Goal: Information Seeking & Learning: Learn about a topic

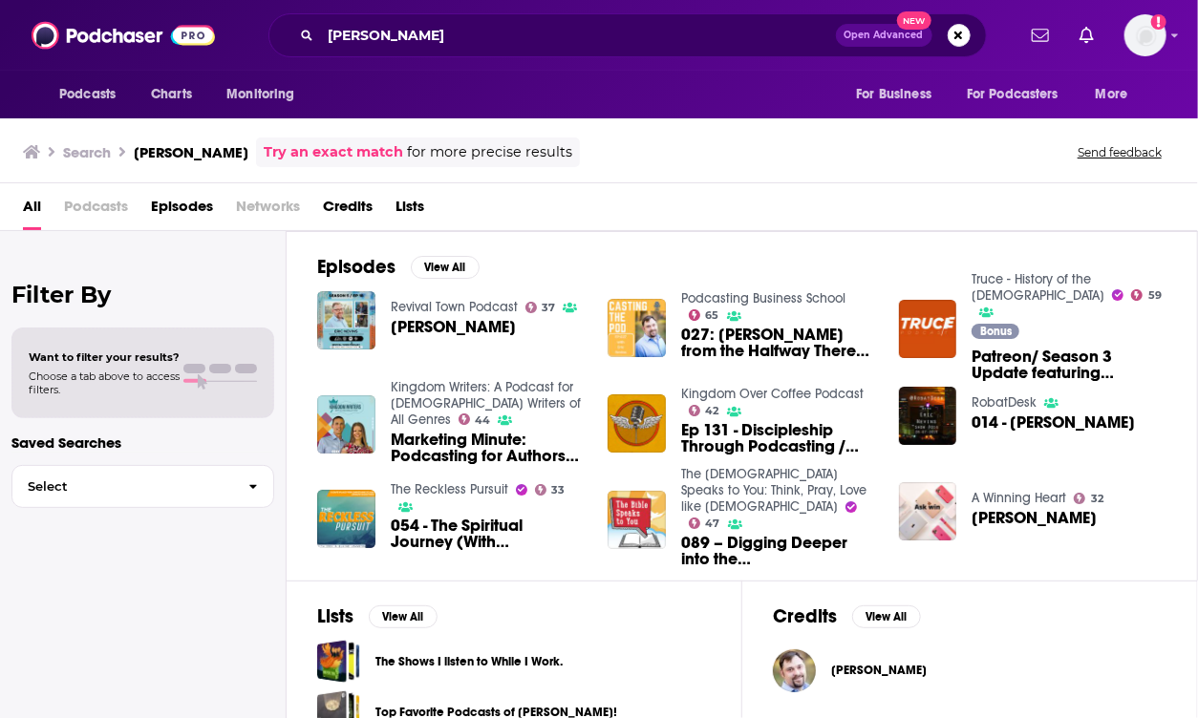
click at [98, 206] on span "Podcasts" at bounding box center [96, 210] width 64 height 39
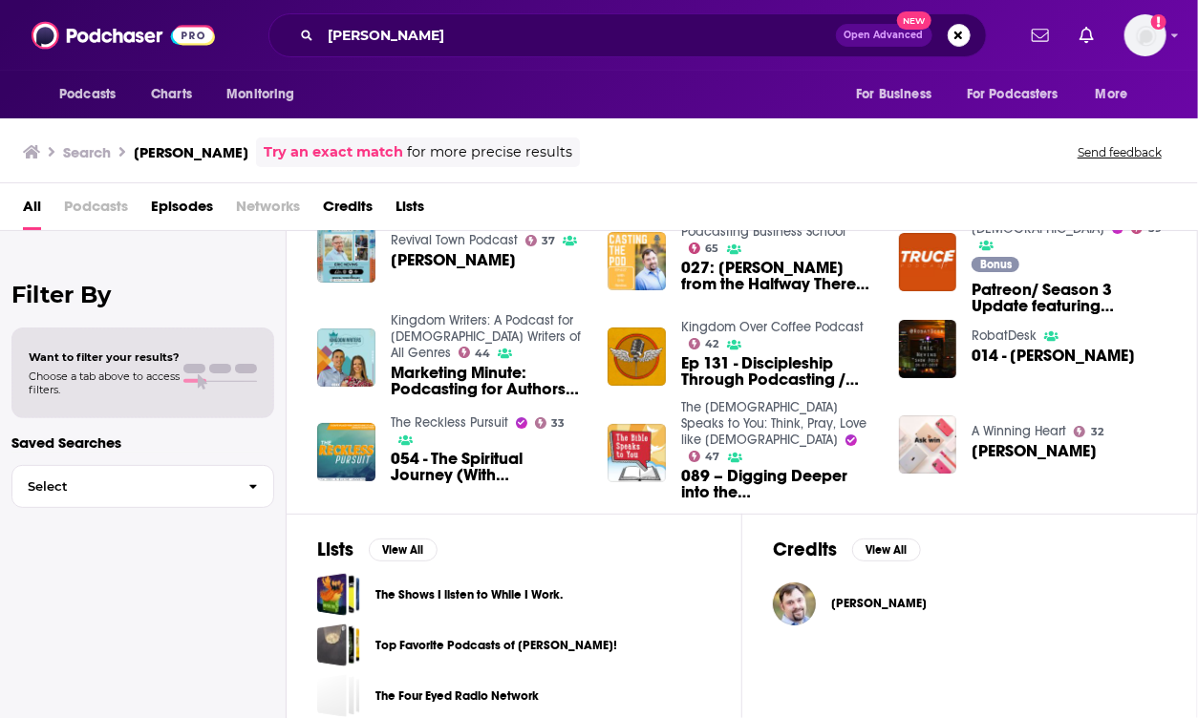
scroll to position [73, 0]
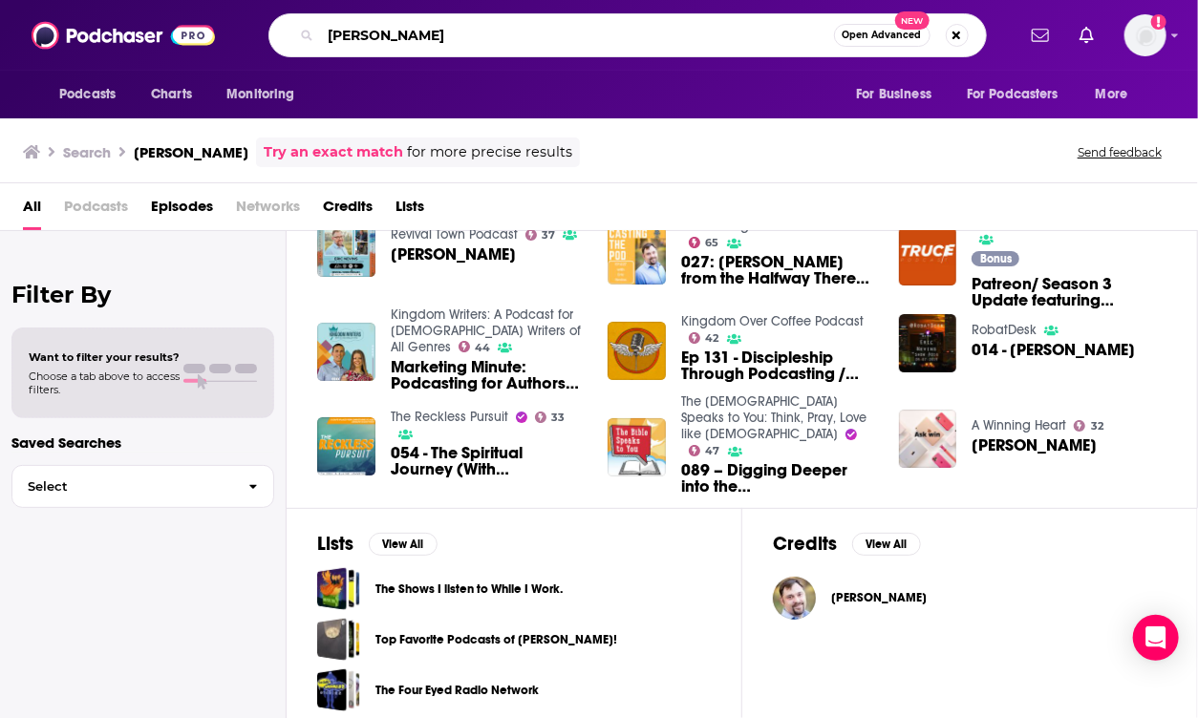
drag, startPoint x: 447, startPoint y: 44, endPoint x: 264, endPoint y: 24, distance: 184.5
click at [264, 24] on div "[PERSON_NAME] Open Advanced New" at bounding box center [627, 35] width 775 height 44
type input "halfway there"
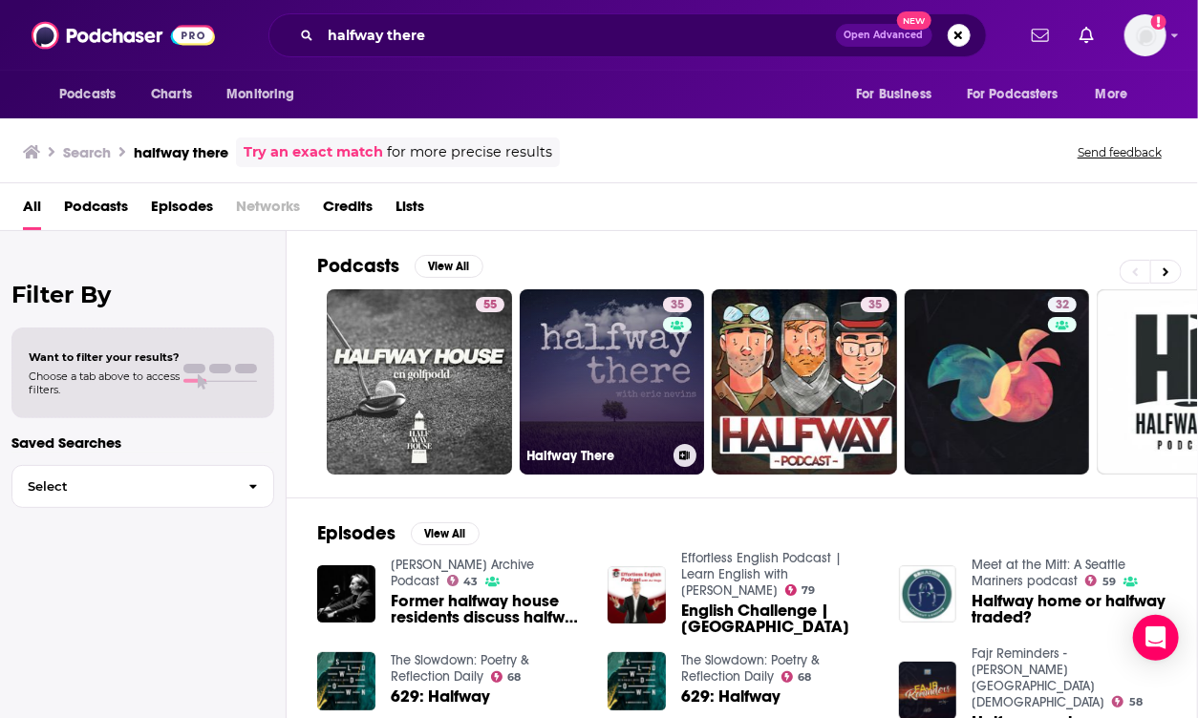
click at [559, 322] on link "35 Halfway There" at bounding box center [612, 381] width 185 height 185
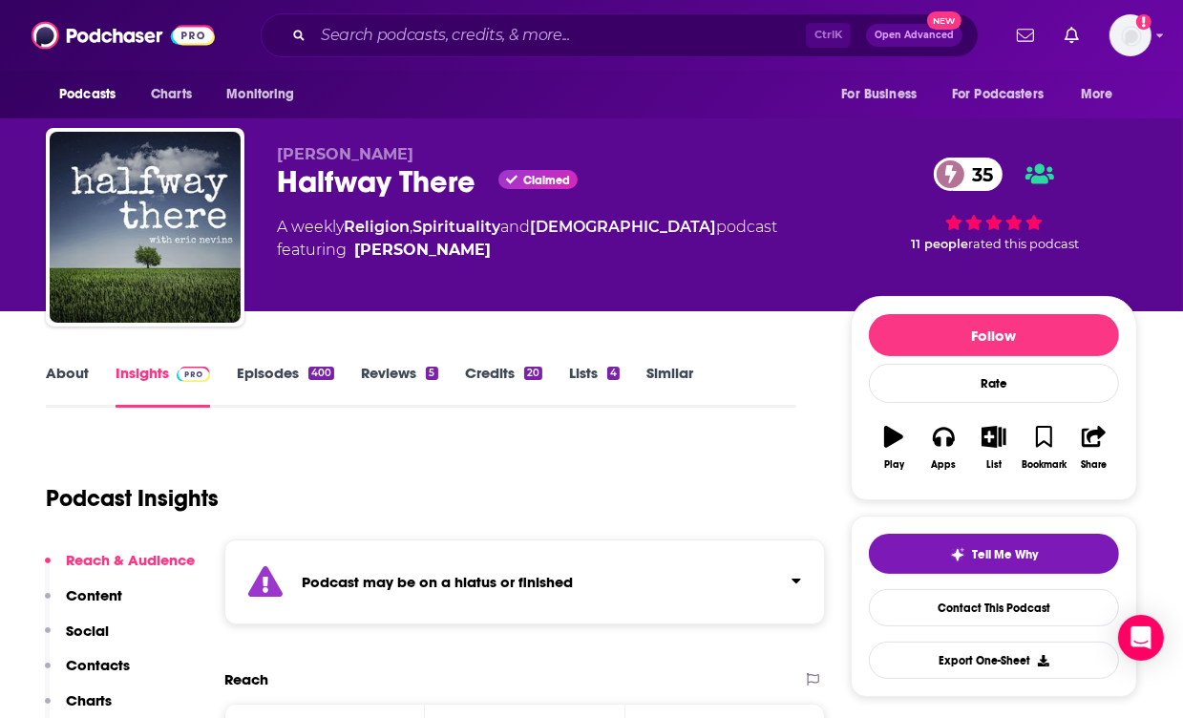
click at [66, 371] on link "About" at bounding box center [67, 386] width 43 height 44
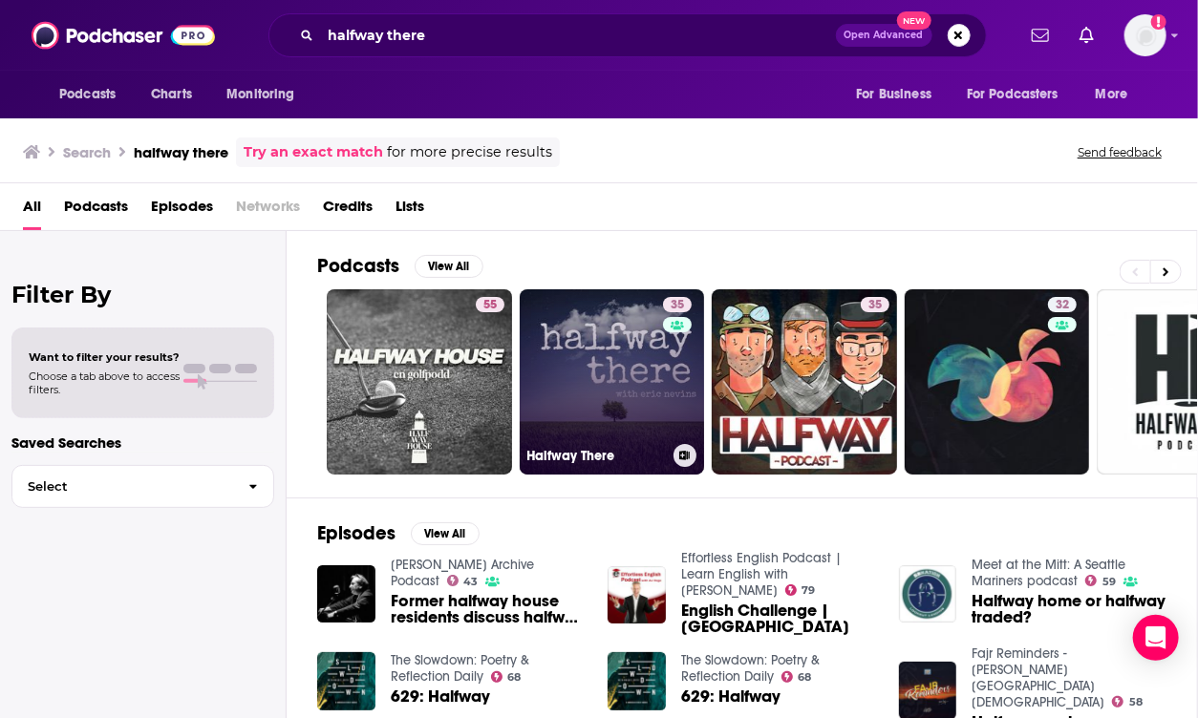
click at [584, 331] on link "35 Halfway There" at bounding box center [612, 381] width 185 height 185
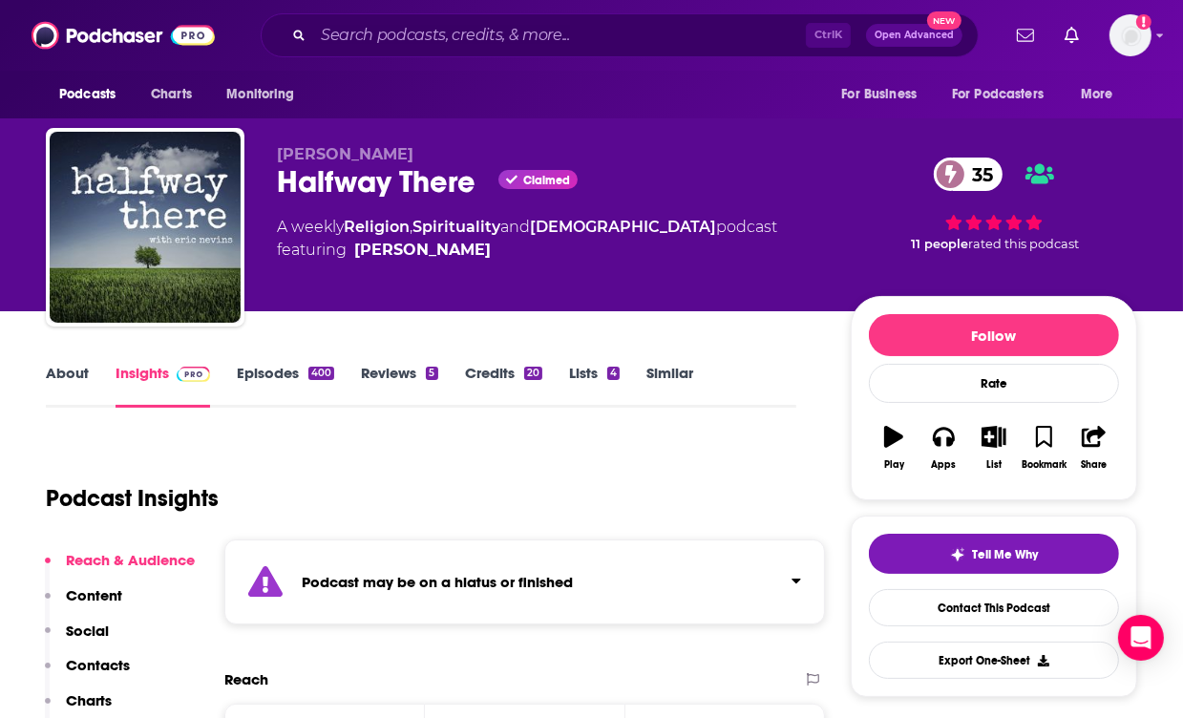
click at [71, 364] on link "About" at bounding box center [67, 386] width 43 height 44
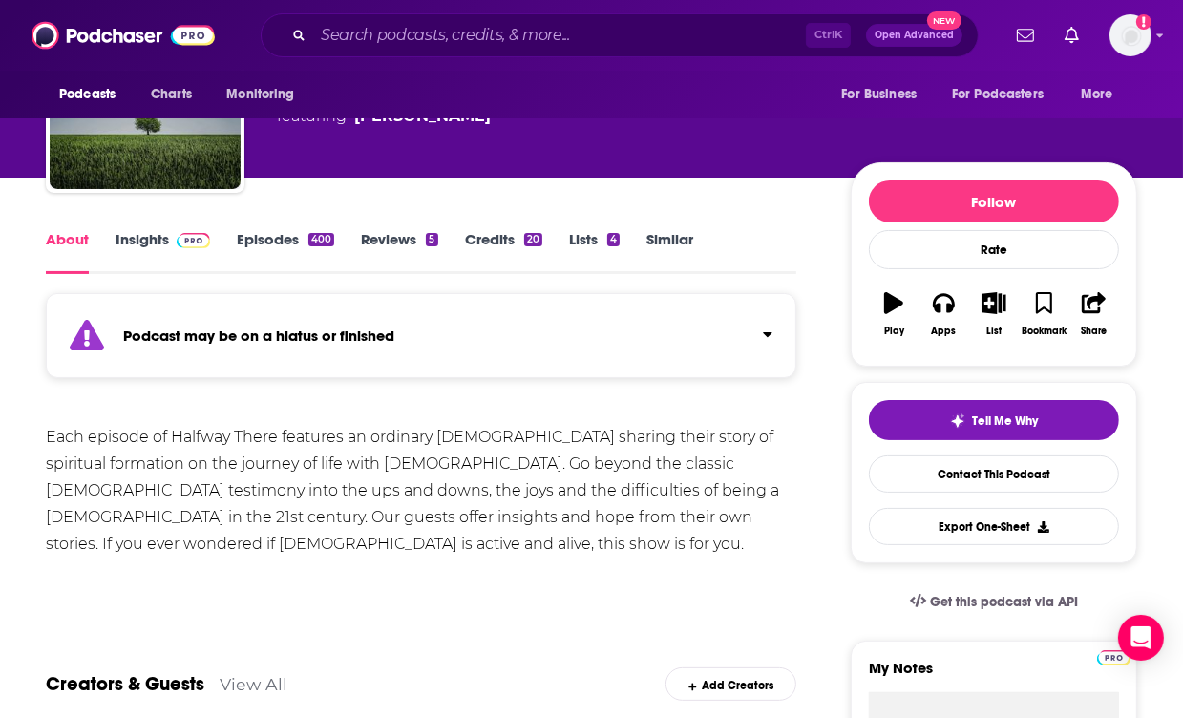
scroll to position [138, 0]
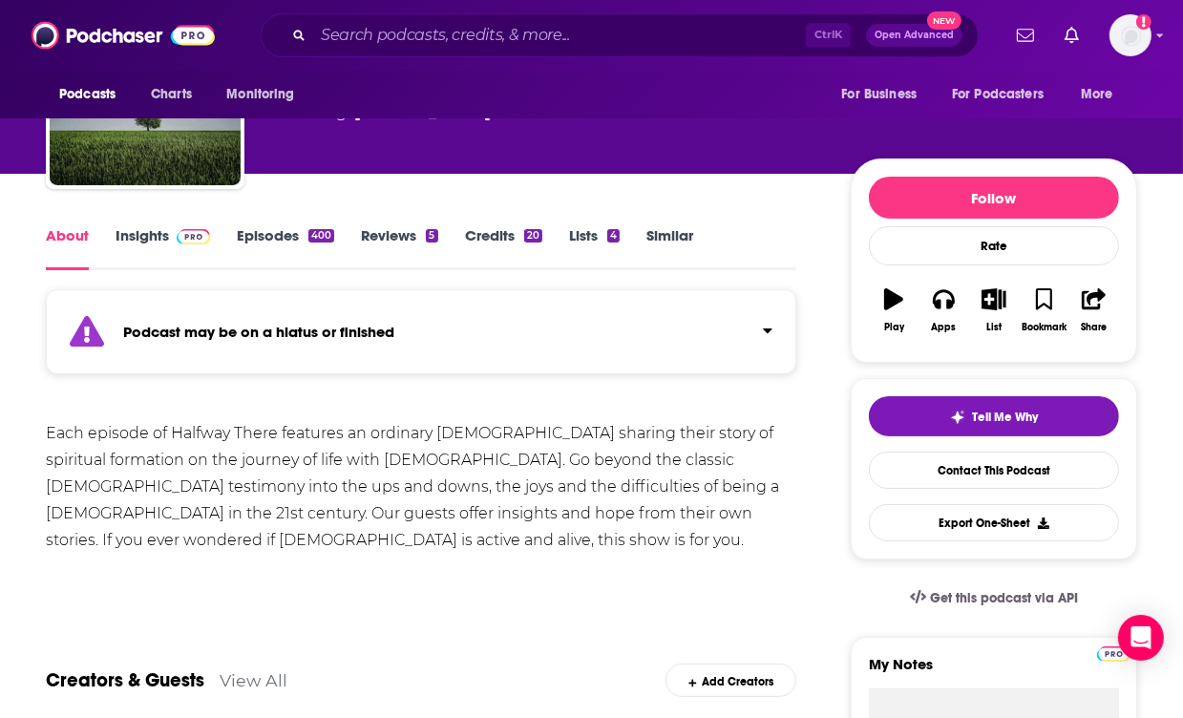
click at [169, 226] on span at bounding box center [189, 235] width 41 height 18
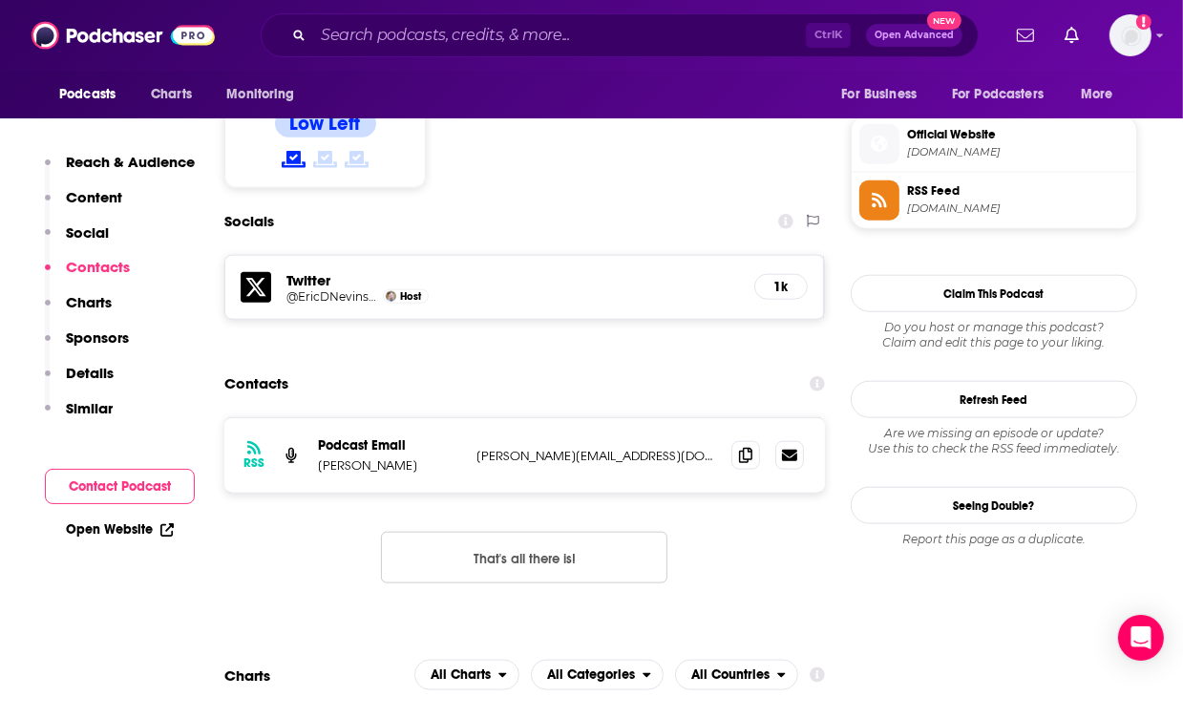
scroll to position [1679, 0]
click at [748, 448] on icon at bounding box center [745, 455] width 13 height 15
